Goal: Transaction & Acquisition: Purchase product/service

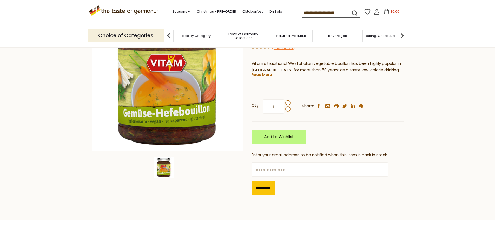
scroll to position [78, 0]
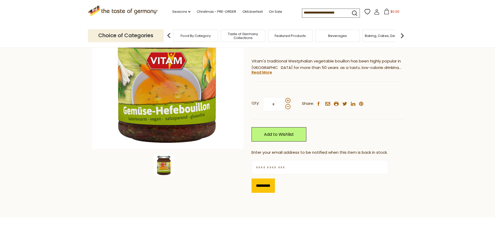
click at [321, 168] on input "text" at bounding box center [320, 167] width 137 height 14
type input "*"
type input "**********"
click at [262, 187] on input "*********" at bounding box center [263, 185] width 23 height 14
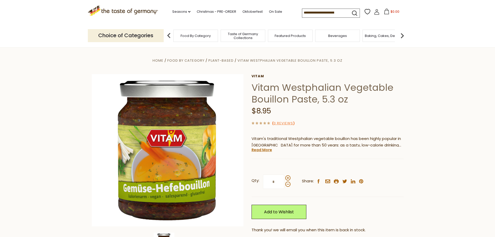
scroll to position [0, 0]
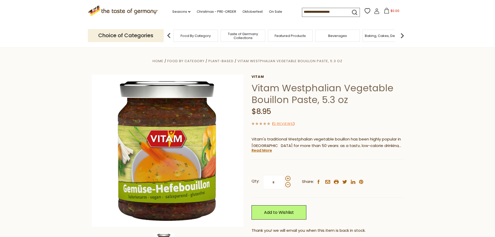
drag, startPoint x: 258, startPoint y: 77, endPoint x: 263, endPoint y: 79, distance: 4.8
click at [258, 77] on link "Vitam" at bounding box center [328, 77] width 152 height 4
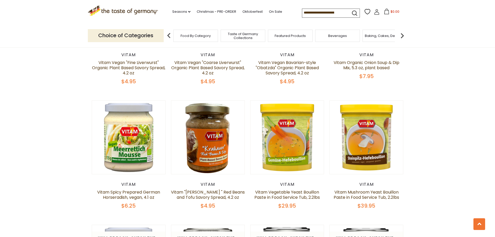
scroll to position [260, 0]
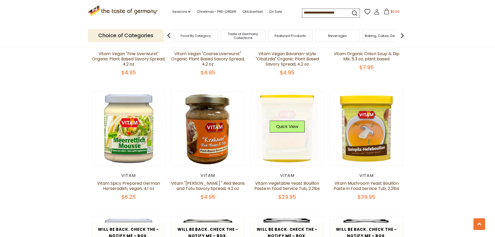
click at [279, 124] on button "Quick View" at bounding box center [287, 127] width 35 height 12
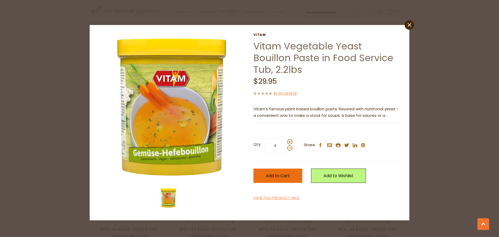
click at [290, 172] on button "Add to Cart" at bounding box center [278, 176] width 49 height 14
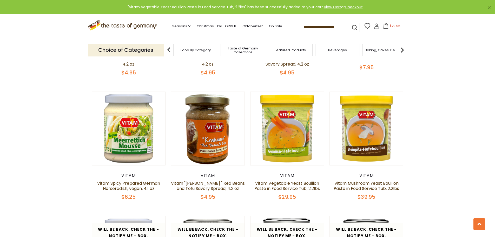
click at [392, 28] on span "$29.95" at bounding box center [395, 26] width 11 height 4
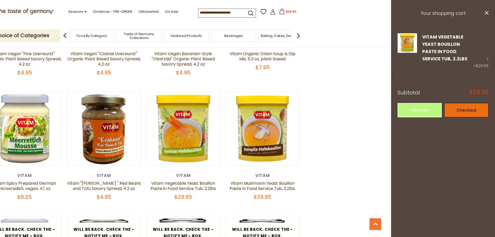
click at [466, 111] on link "Checkout" at bounding box center [467, 110] width 44 height 14
